Goal: Task Accomplishment & Management: Complete application form

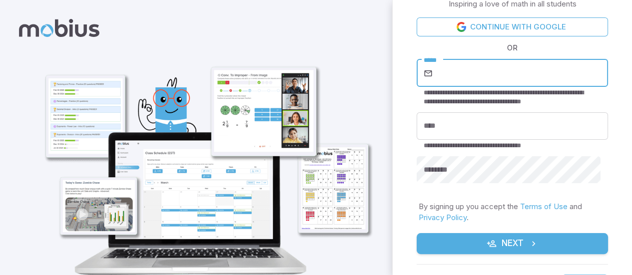
click at [436, 74] on input "*****" at bounding box center [521, 73] width 173 height 28
type input "**********"
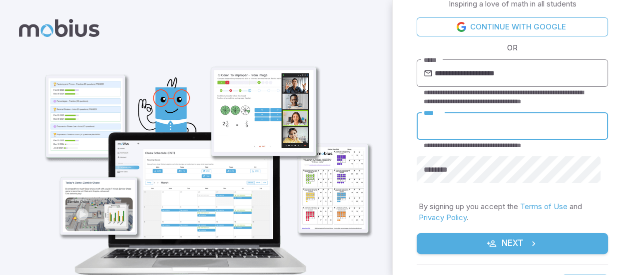
type input "*"
type input "*********"
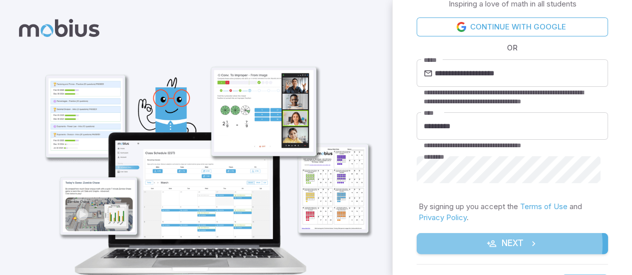
click at [509, 245] on button "Next" at bounding box center [512, 243] width 191 height 21
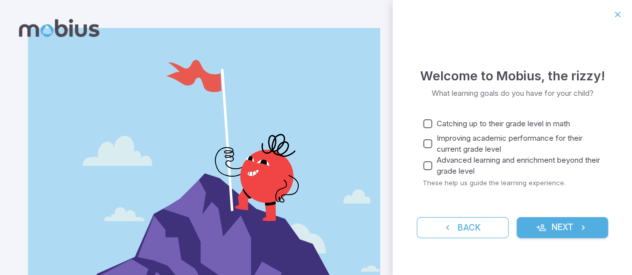
click at [447, 118] on span "Catching up to their grade level in math" at bounding box center [503, 123] width 133 height 11
click at [444, 122] on span "Catching up to their grade level in math" at bounding box center [503, 123] width 133 height 11
click at [467, 157] on span "Advanced learning and enrichment beyond their grade level" at bounding box center [518, 166] width 163 height 22
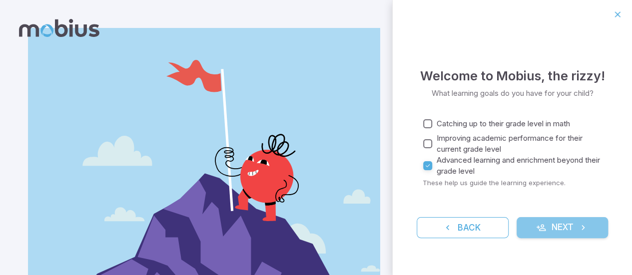
click at [527, 221] on button "Next" at bounding box center [563, 227] width 92 height 21
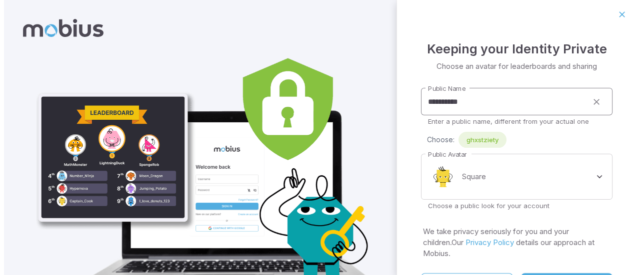
scroll to position [29, 0]
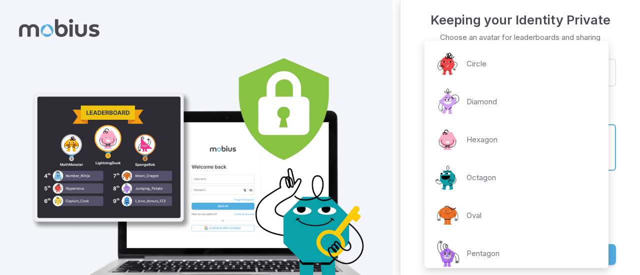
click at [514, 136] on body "**********" at bounding box center [320, 166] width 640 height 333
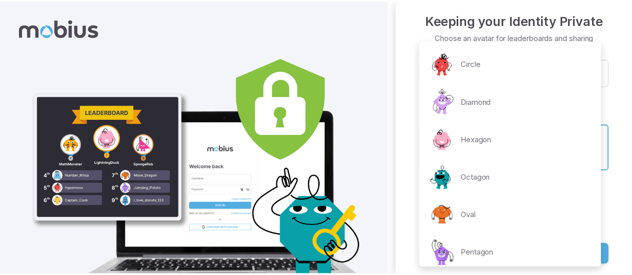
scroll to position [236, 0]
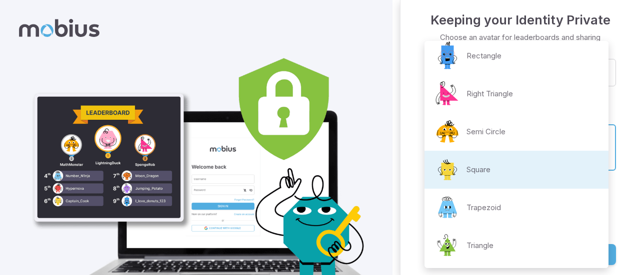
click at [496, 247] on li "Triangle" at bounding box center [516, 246] width 184 height 38
type input "**********"
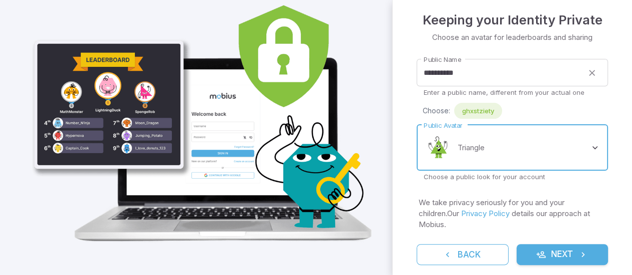
scroll to position [56, 0]
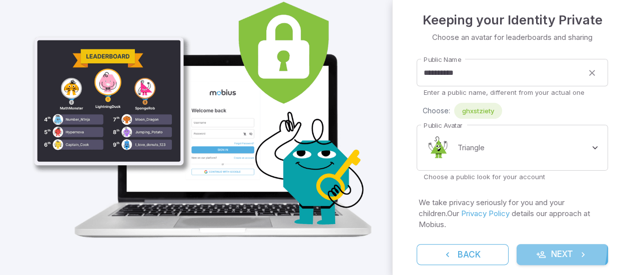
click at [532, 248] on button "Next" at bounding box center [563, 254] width 92 height 21
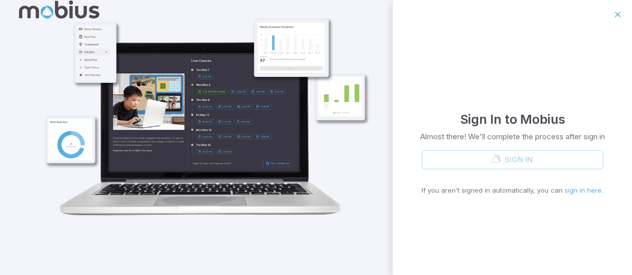
scroll to position [18, 0]
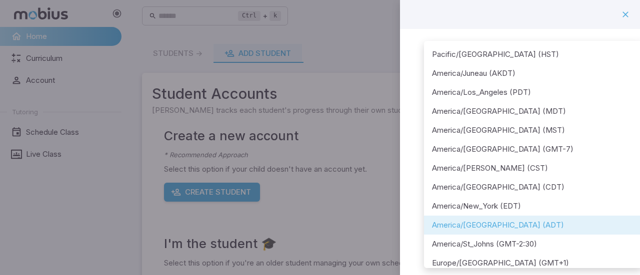
click at [554, 128] on body "**********" at bounding box center [320, 198] width 640 height 396
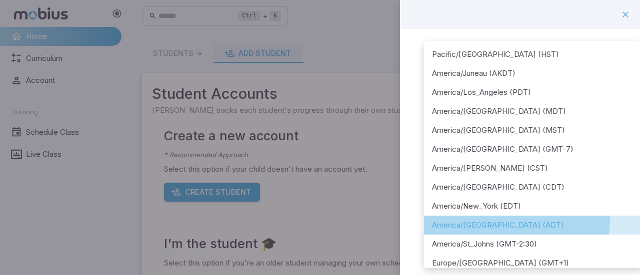
click at [477, 218] on li "America/[GEOGRAPHIC_DATA] (ADT)" at bounding box center [533, 225] width 219 height 19
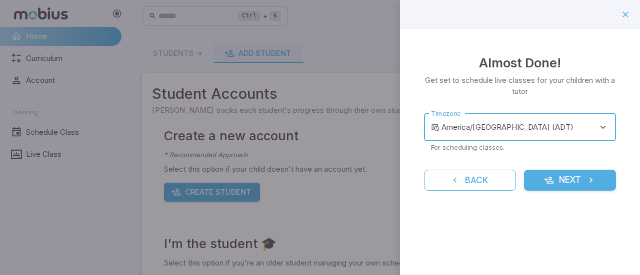
click at [540, 174] on button "Next" at bounding box center [570, 180] width 92 height 21
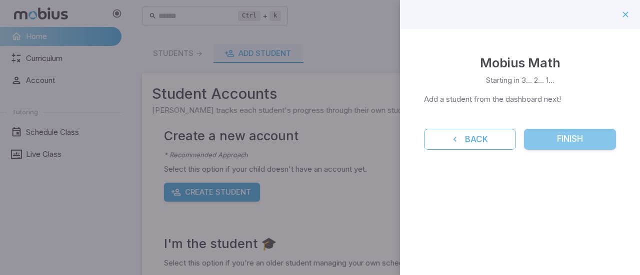
click at [540, 138] on button "Finish" at bounding box center [570, 139] width 92 height 21
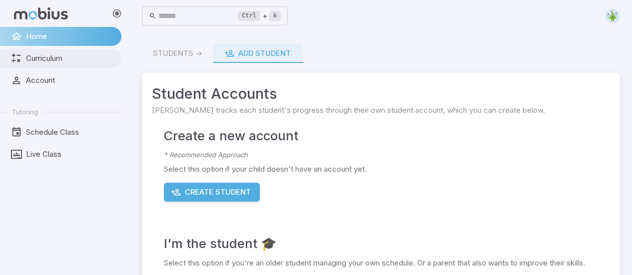
click at [69, 49] on link "Curriculum" at bounding box center [60, 58] width 121 height 19
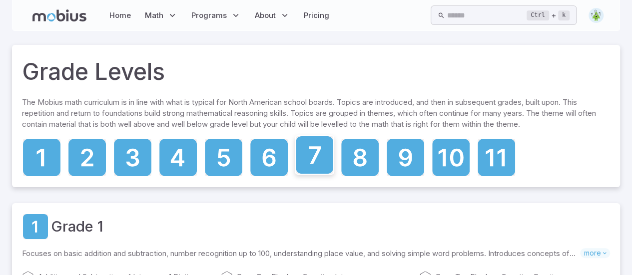
click at [320, 158] on icon at bounding box center [314, 154] width 37 height 37
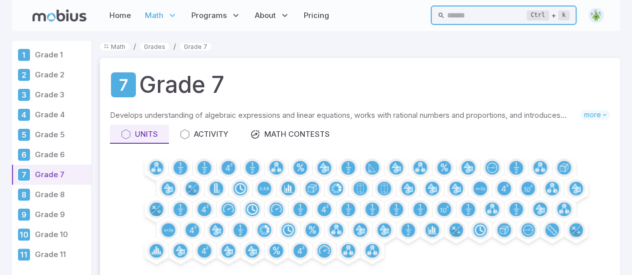
click at [465, 12] on input "text" at bounding box center [487, 14] width 80 height 19
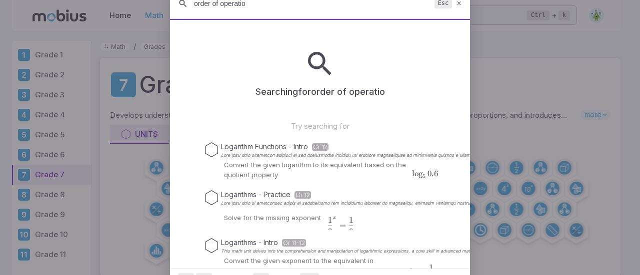
type input "order of operation"
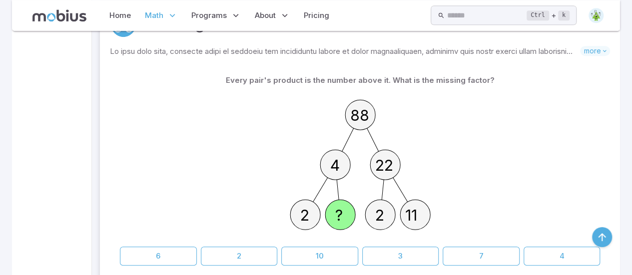
scroll to position [283, 0]
click at [349, 162] on circle at bounding box center [335, 165] width 30 height 30
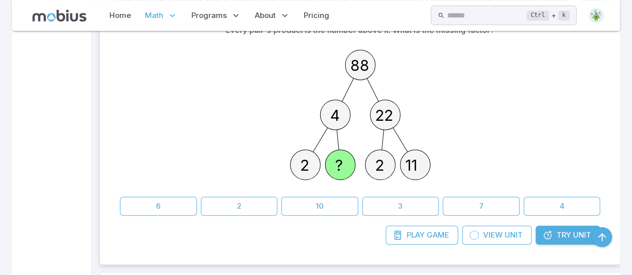
scroll to position [337, 0]
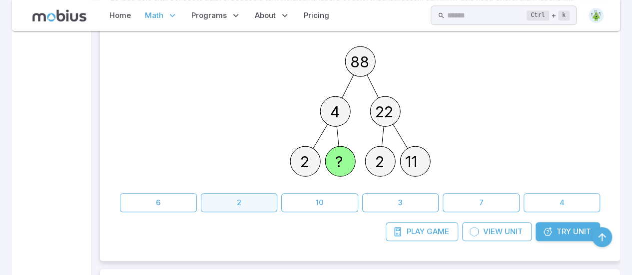
click at [236, 201] on button "2" at bounding box center [239, 202] width 77 height 19
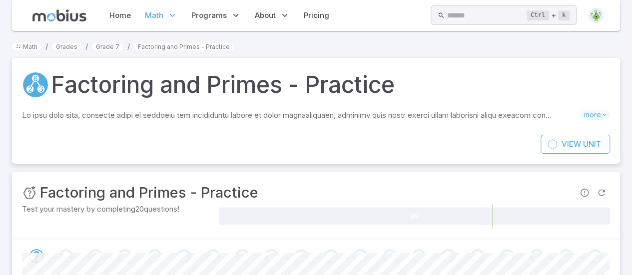
scroll to position [3, 0]
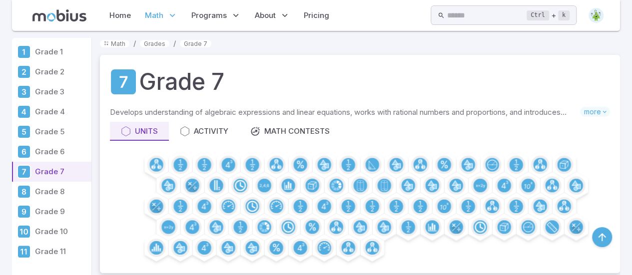
scroll to position [337, 0]
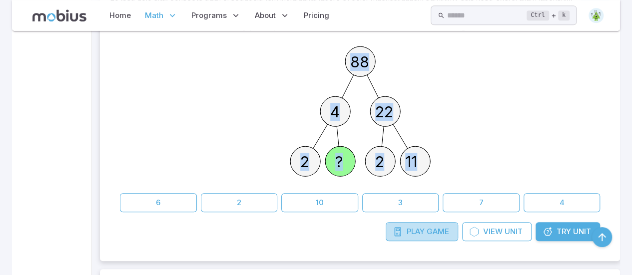
click at [432, 230] on span "Game" at bounding box center [438, 231] width 22 height 11
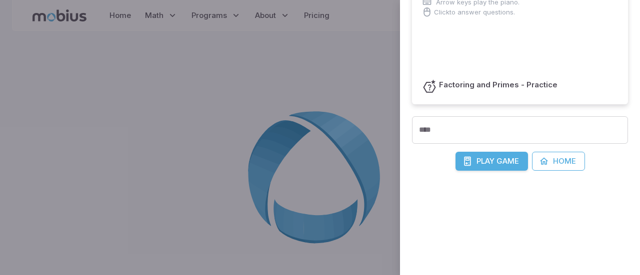
scroll to position [163, 0]
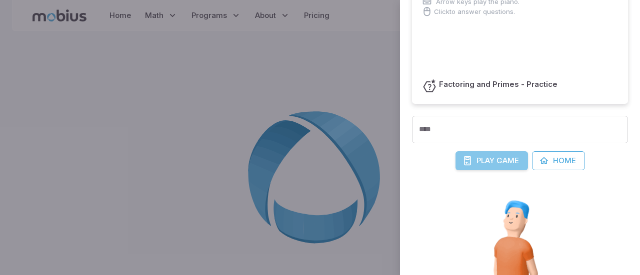
click at [502, 164] on span "Game" at bounding box center [507, 160] width 22 height 11
